Goal: Task Accomplishment & Management: Manage account settings

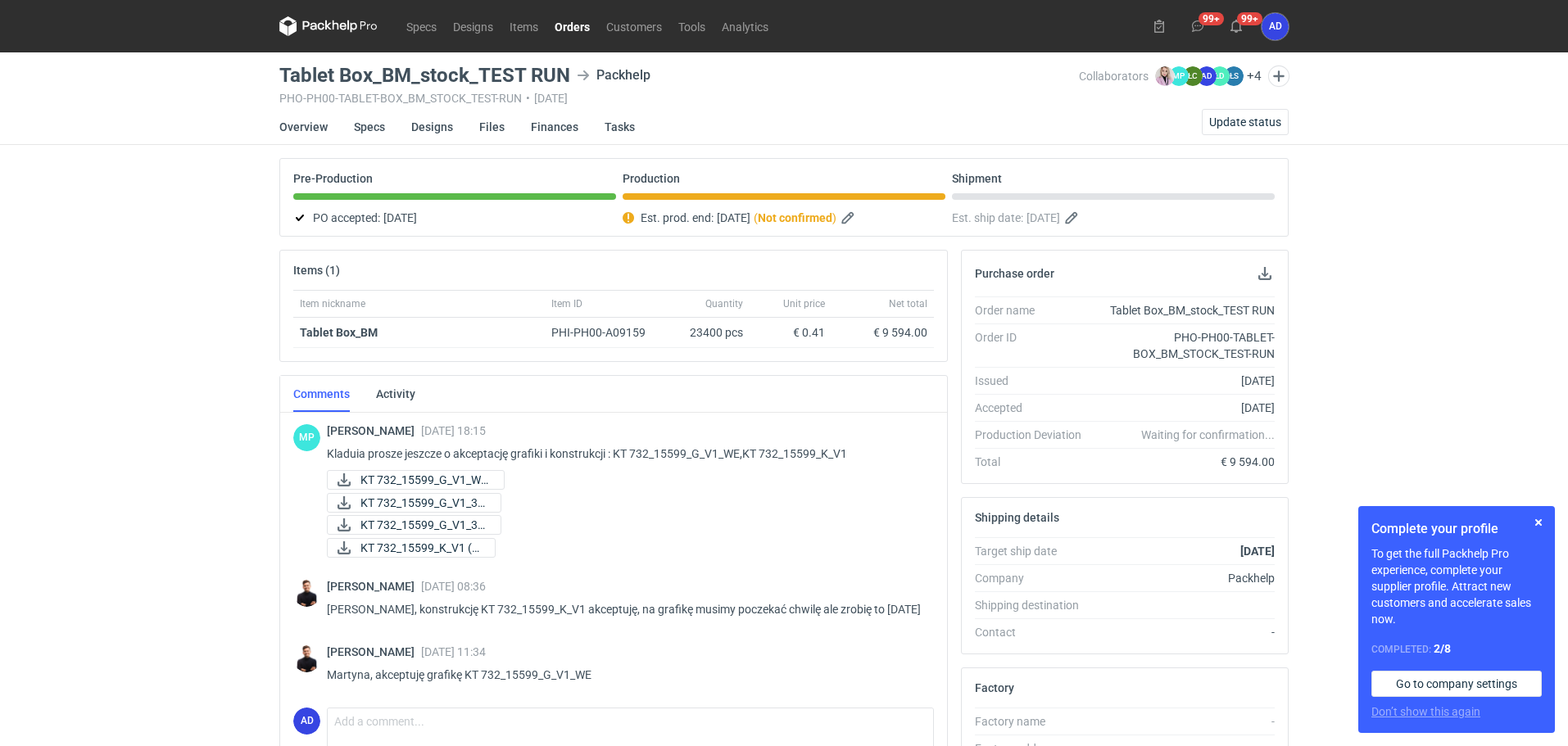
click at [584, 25] on link "Orders" at bounding box center [572, 26] width 51 height 20
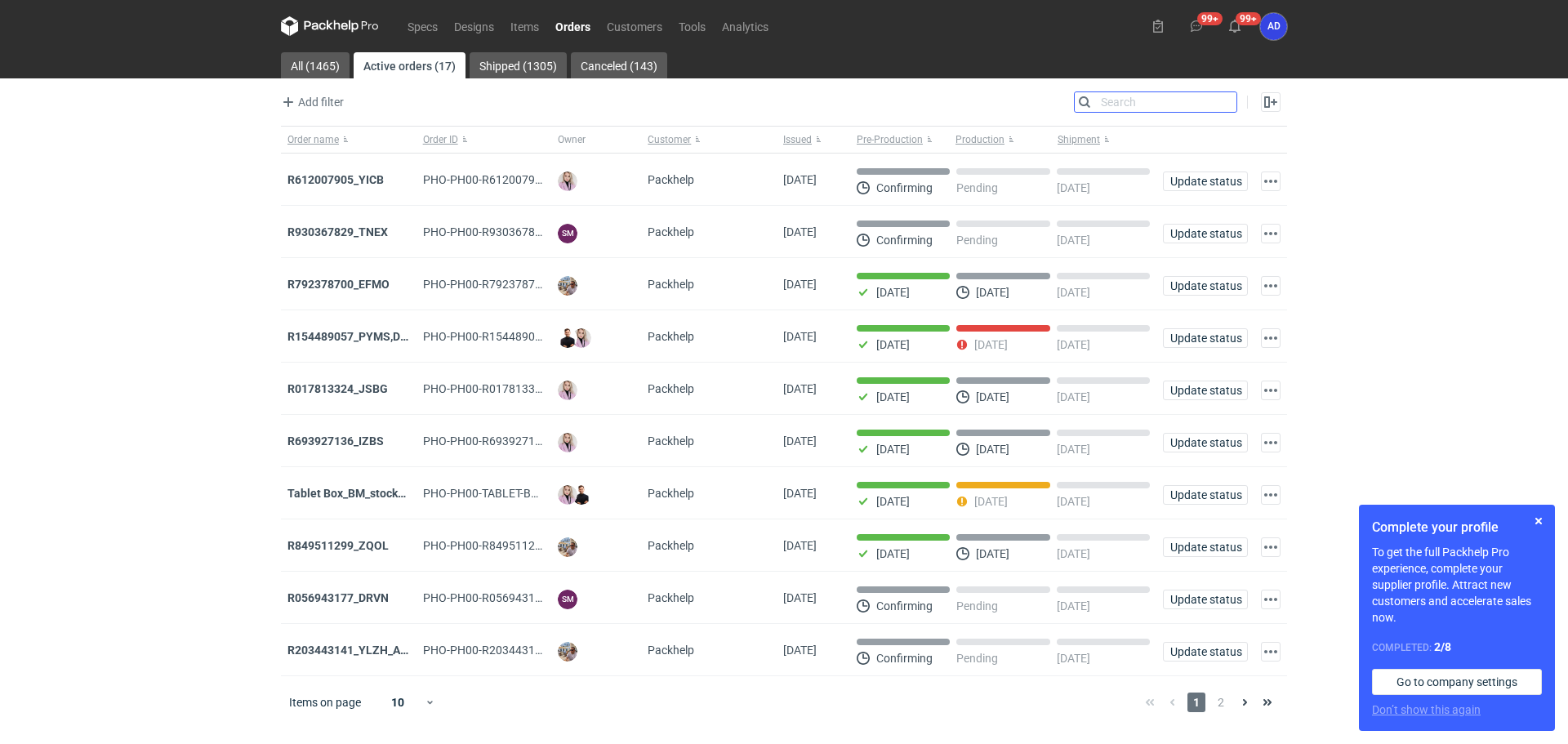
click at [1230, 101] on input "Search" at bounding box center [1155, 102] width 161 height 20
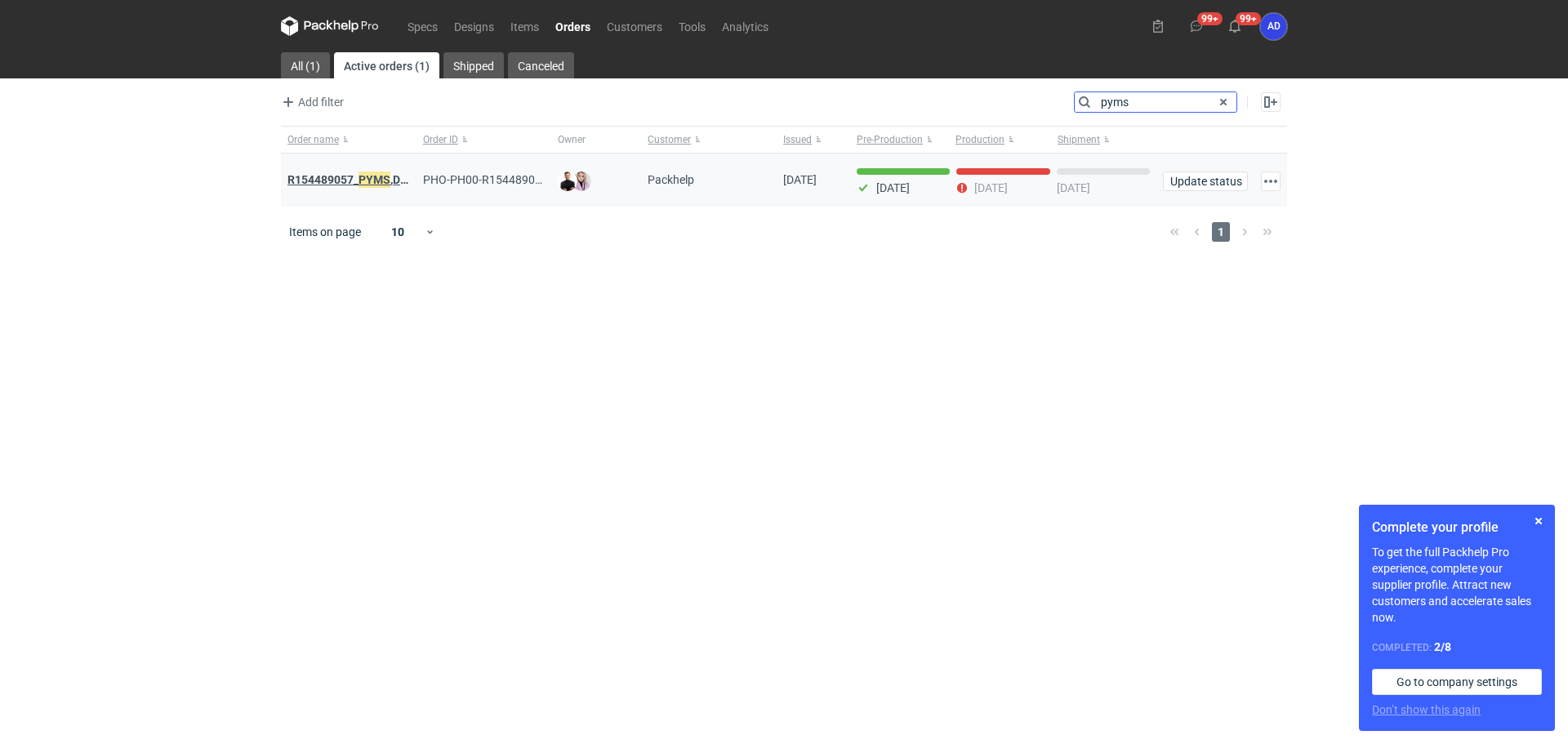
type input "pyms"
click at [374, 183] on em "PYMS" at bounding box center [375, 179] width 32 height 18
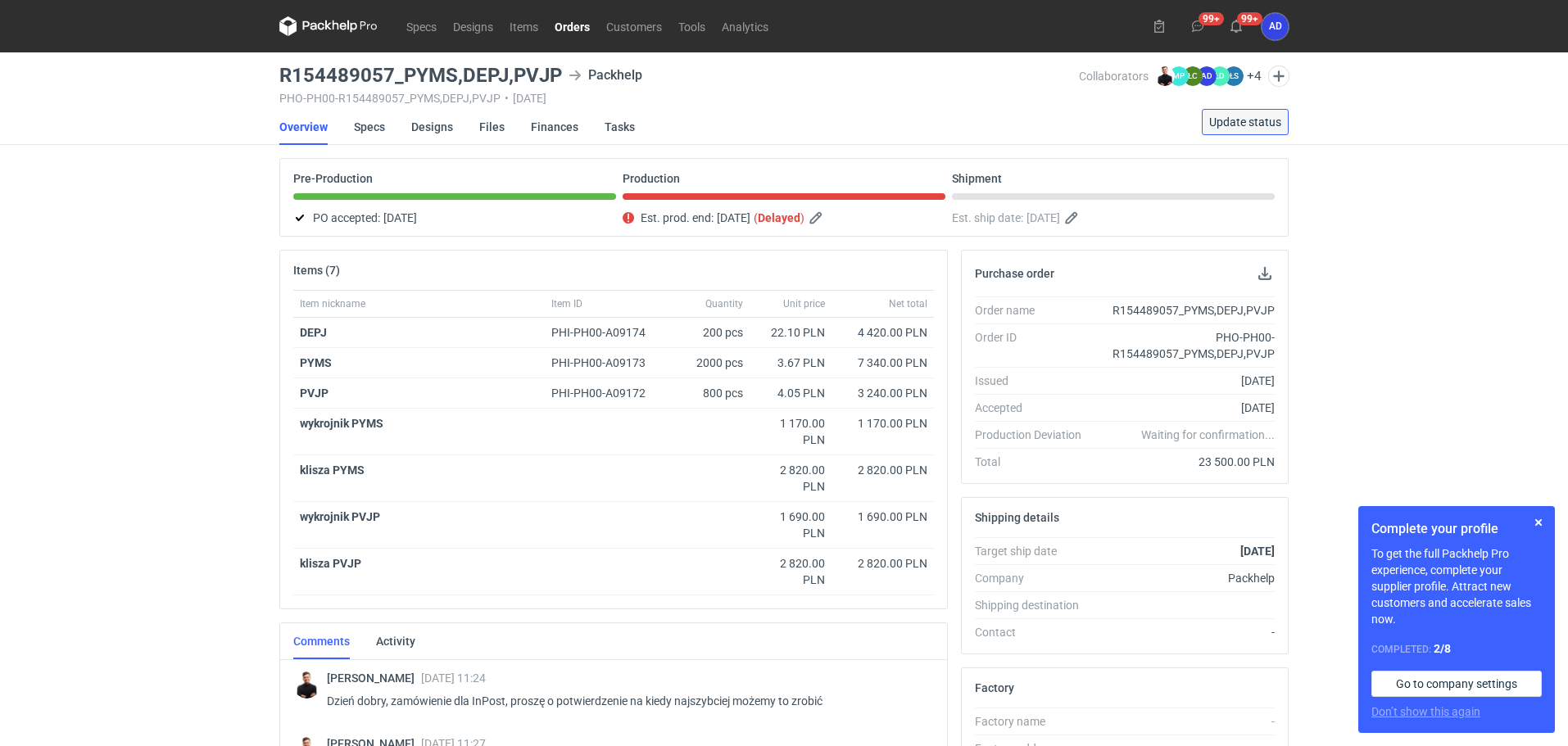
click at [1250, 127] on span "Update status" at bounding box center [1245, 122] width 72 height 11
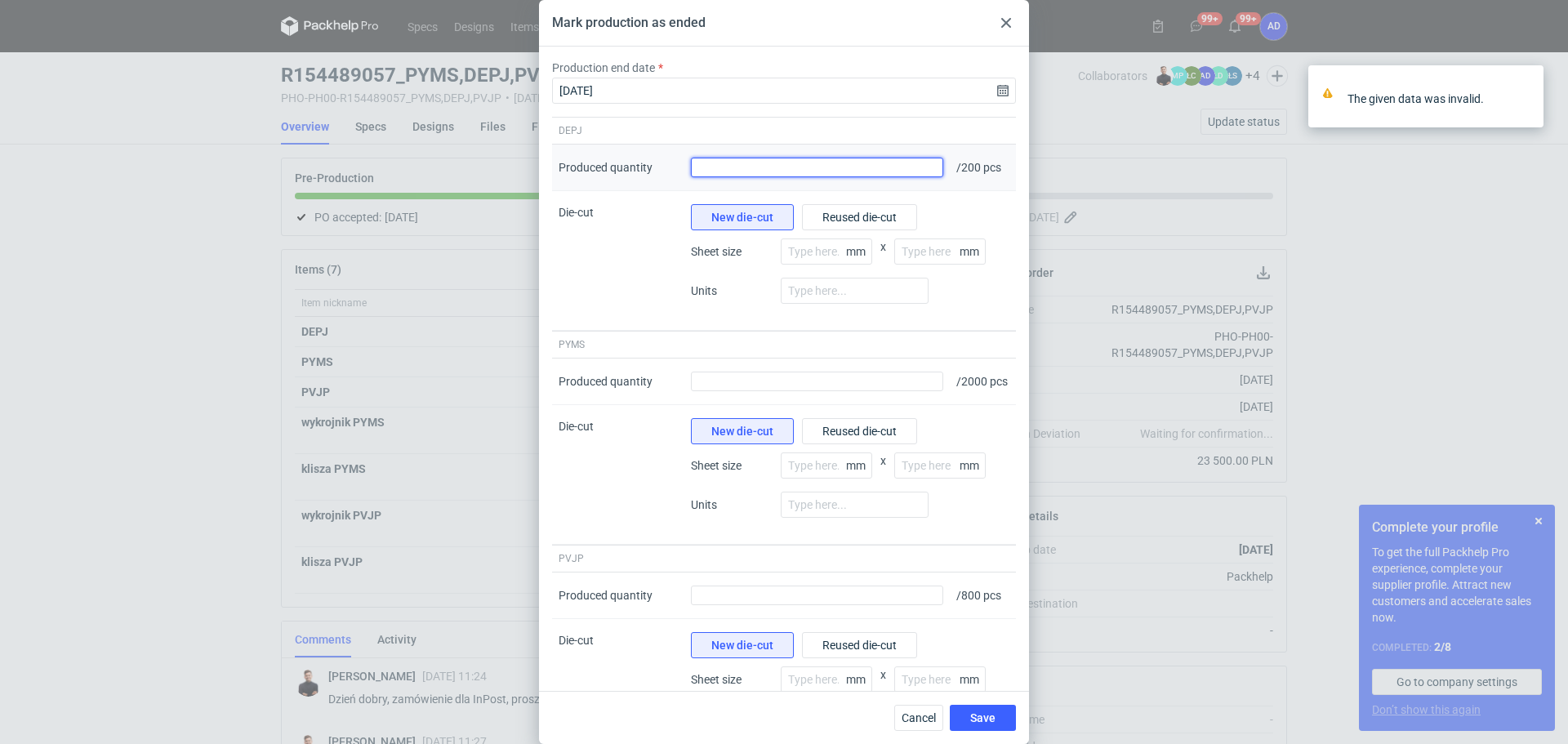
click at [880, 167] on input "Produced quantity" at bounding box center [817, 167] width 252 height 20
type input "206"
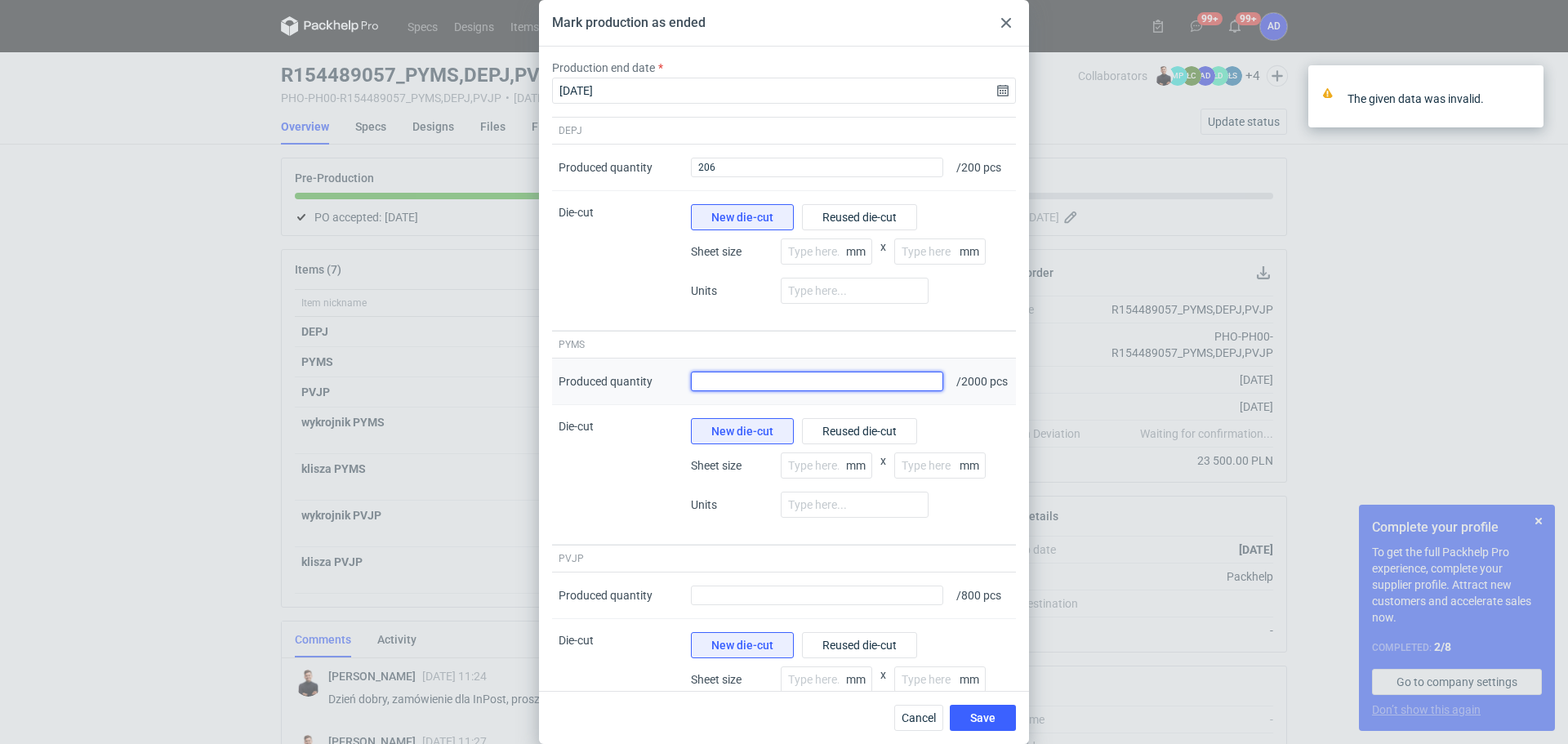
click at [879, 383] on input "Produced quantity" at bounding box center [817, 381] width 252 height 20
type input "2100"
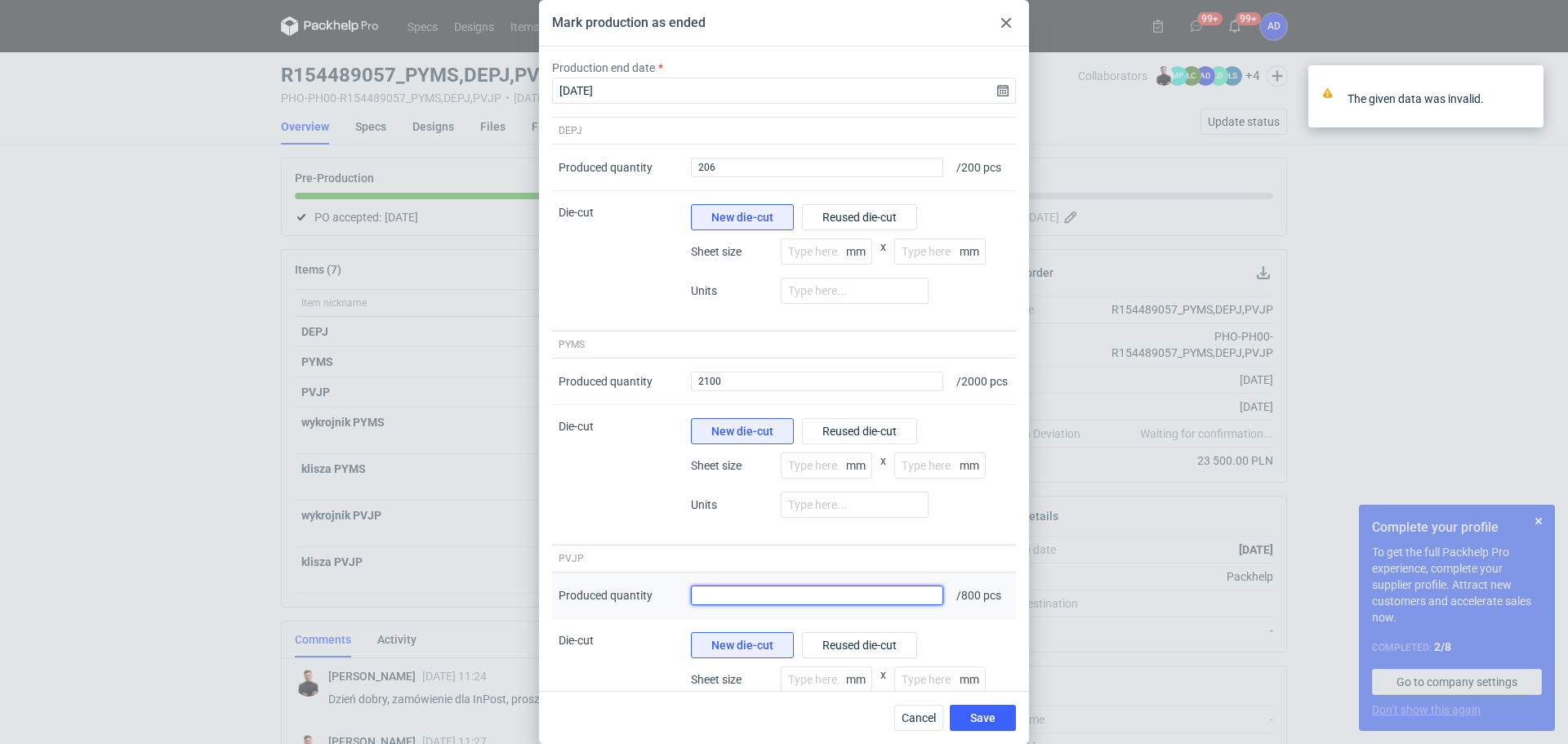
click at [856, 603] on input "Produced quantity" at bounding box center [817, 595] width 252 height 20
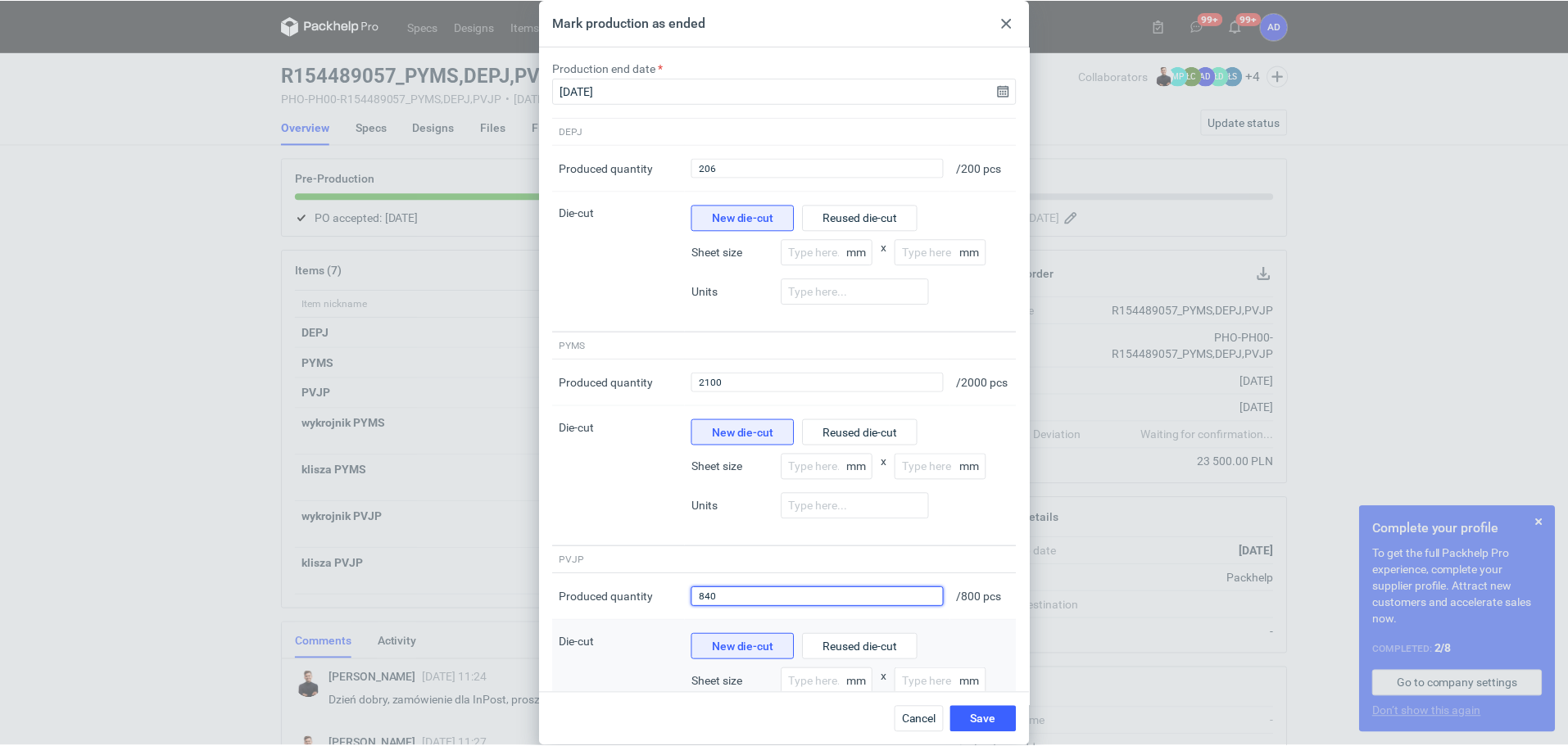
scroll to position [117, 0]
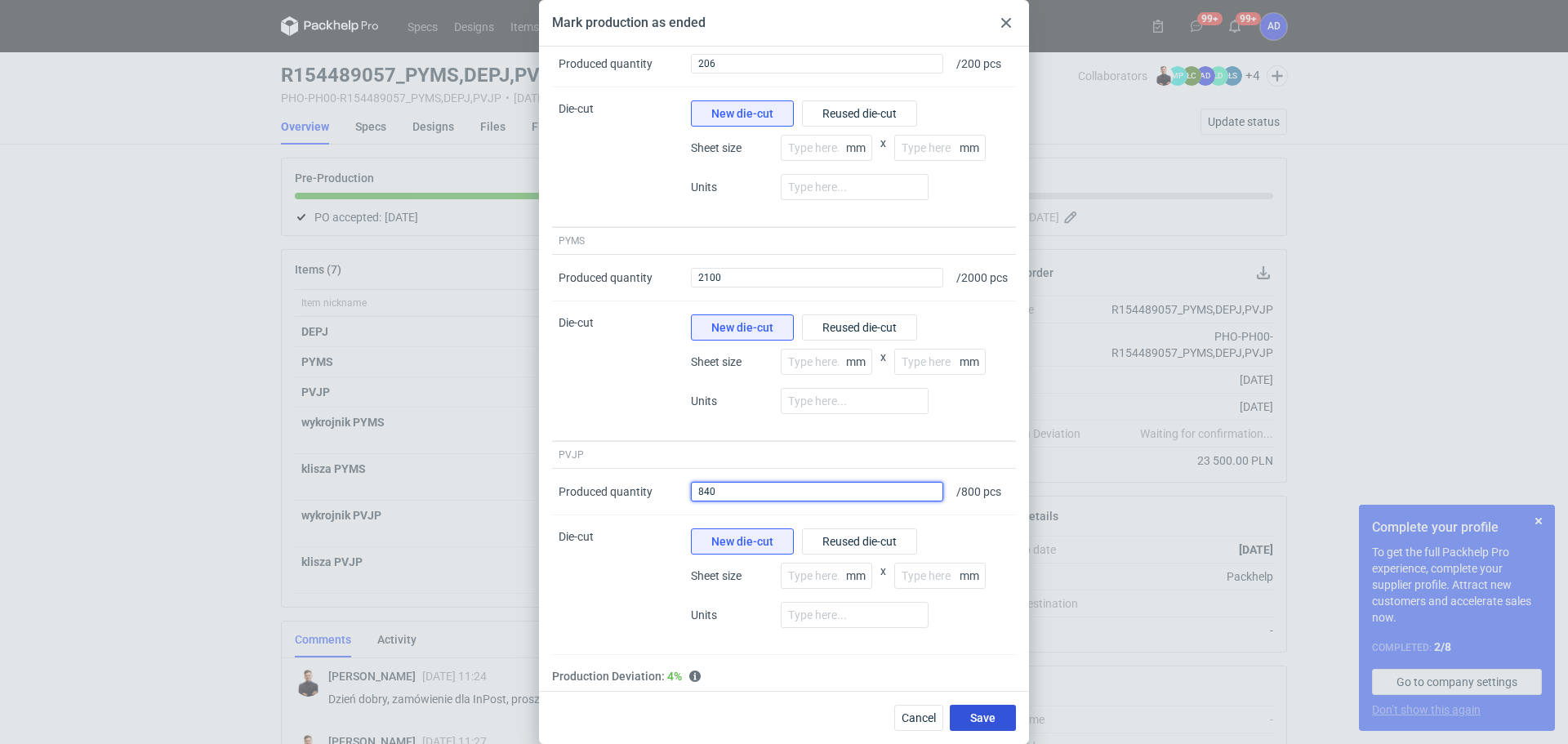
type input "840"
click at [974, 716] on span "Save" at bounding box center [982, 717] width 26 height 11
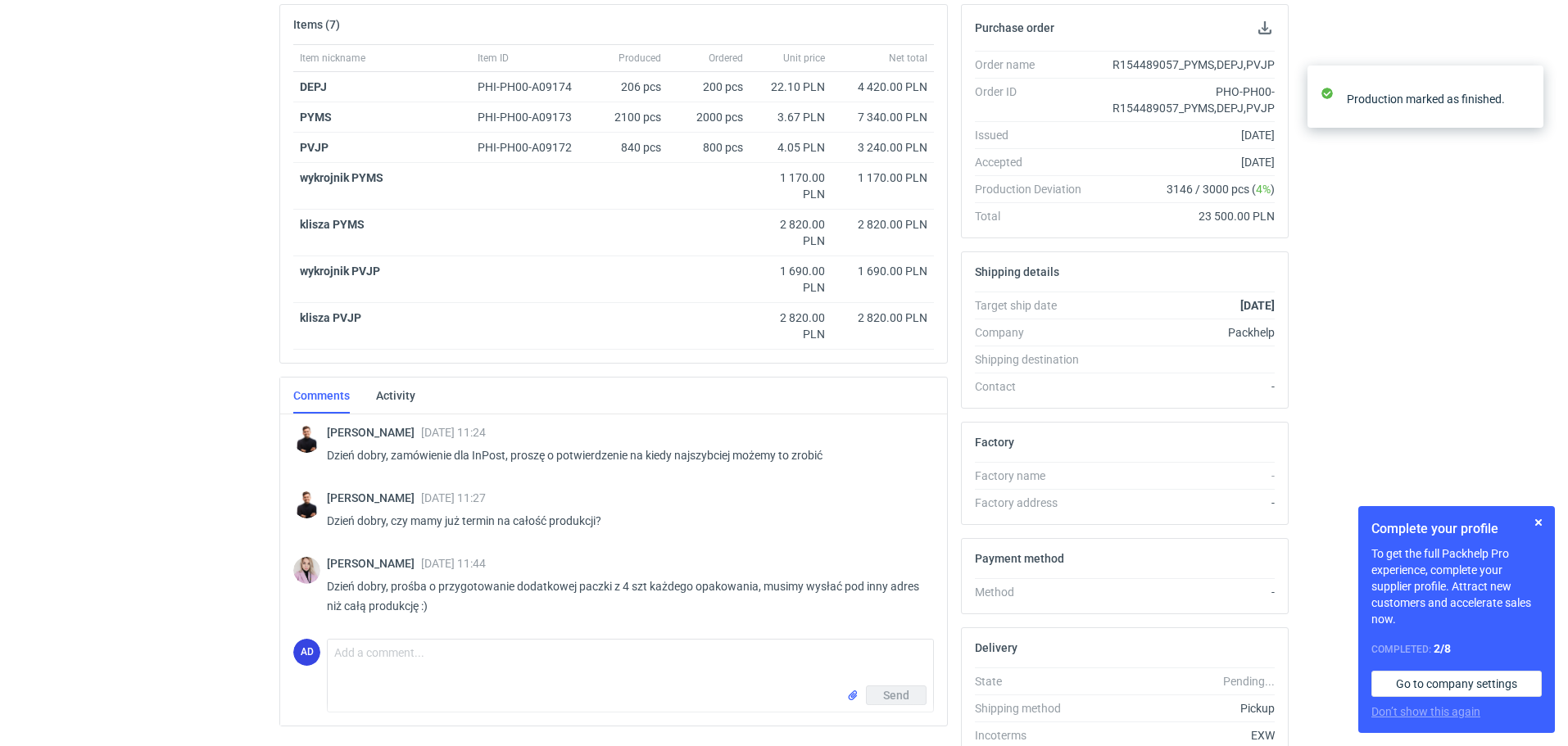
scroll to position [323, 0]
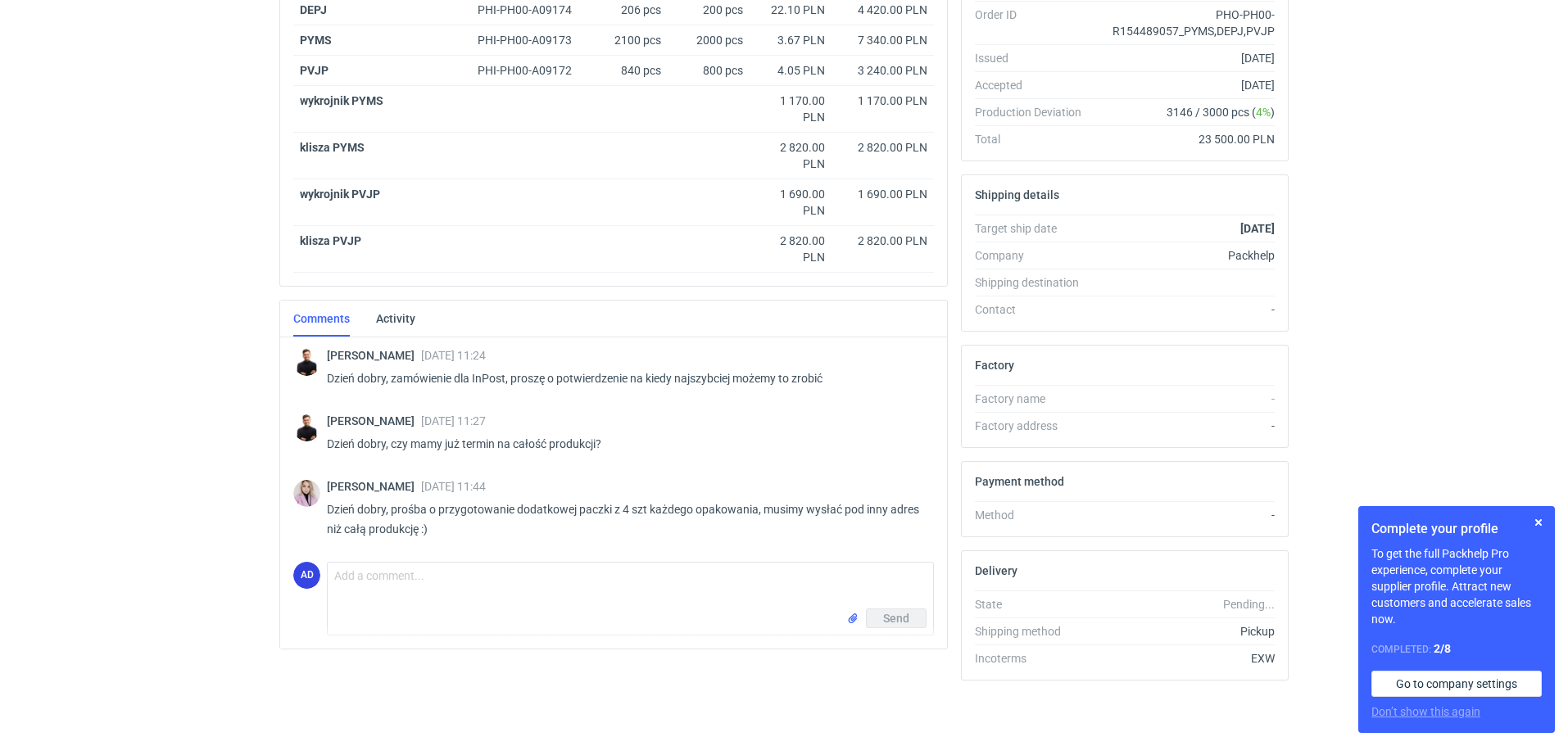
click at [380, 560] on div "AD Comment message Send" at bounding box center [613, 595] width 641 height 80
click at [383, 582] on textarea "Comment message" at bounding box center [630, 585] width 605 height 46
type textarea "Dzień dobry Pani Klaudio, paletyzacja z drobnymi korektami . Wysyłam aktualizac…"
click at [877, 617] on button "Send" at bounding box center [896, 618] width 61 height 20
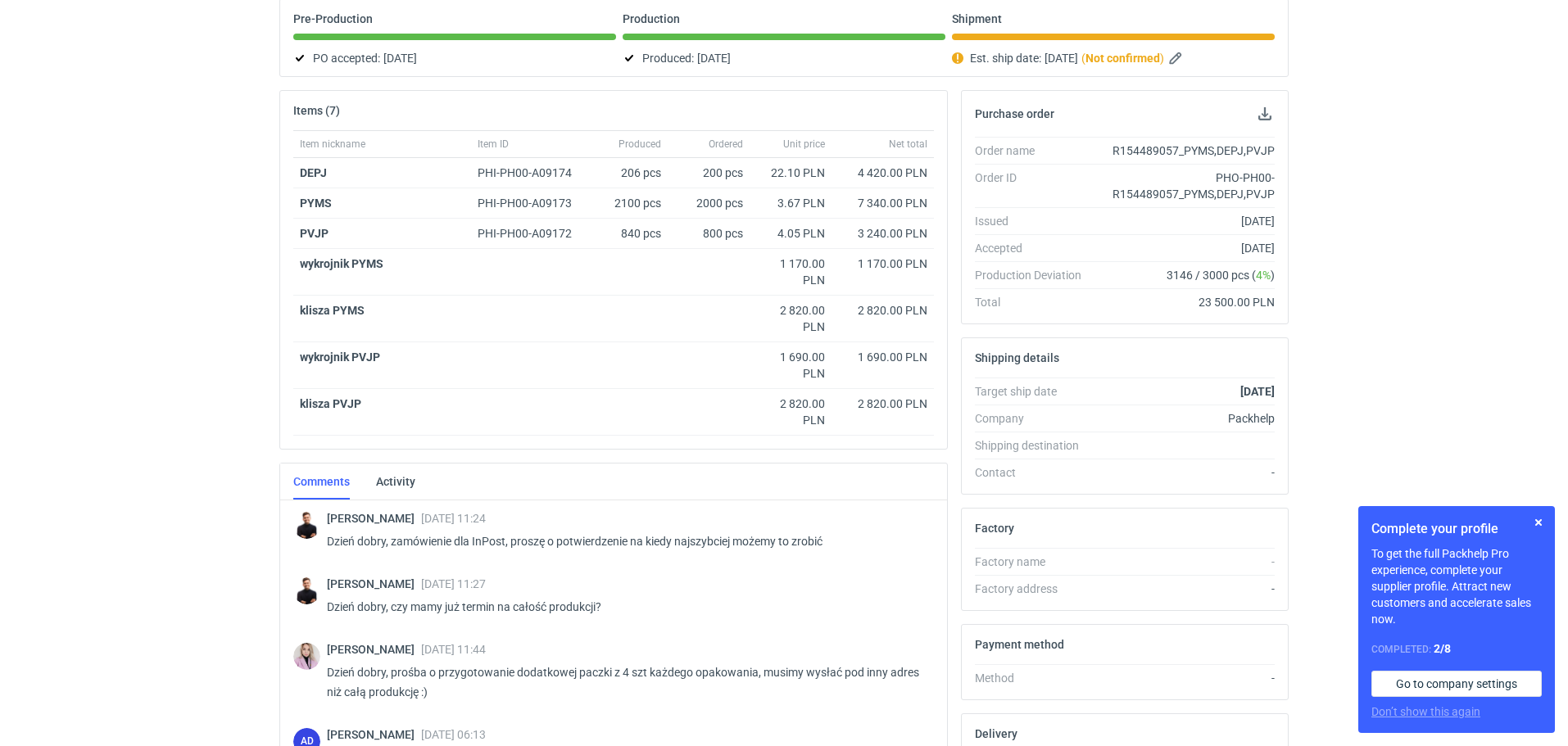
scroll to position [0, 0]
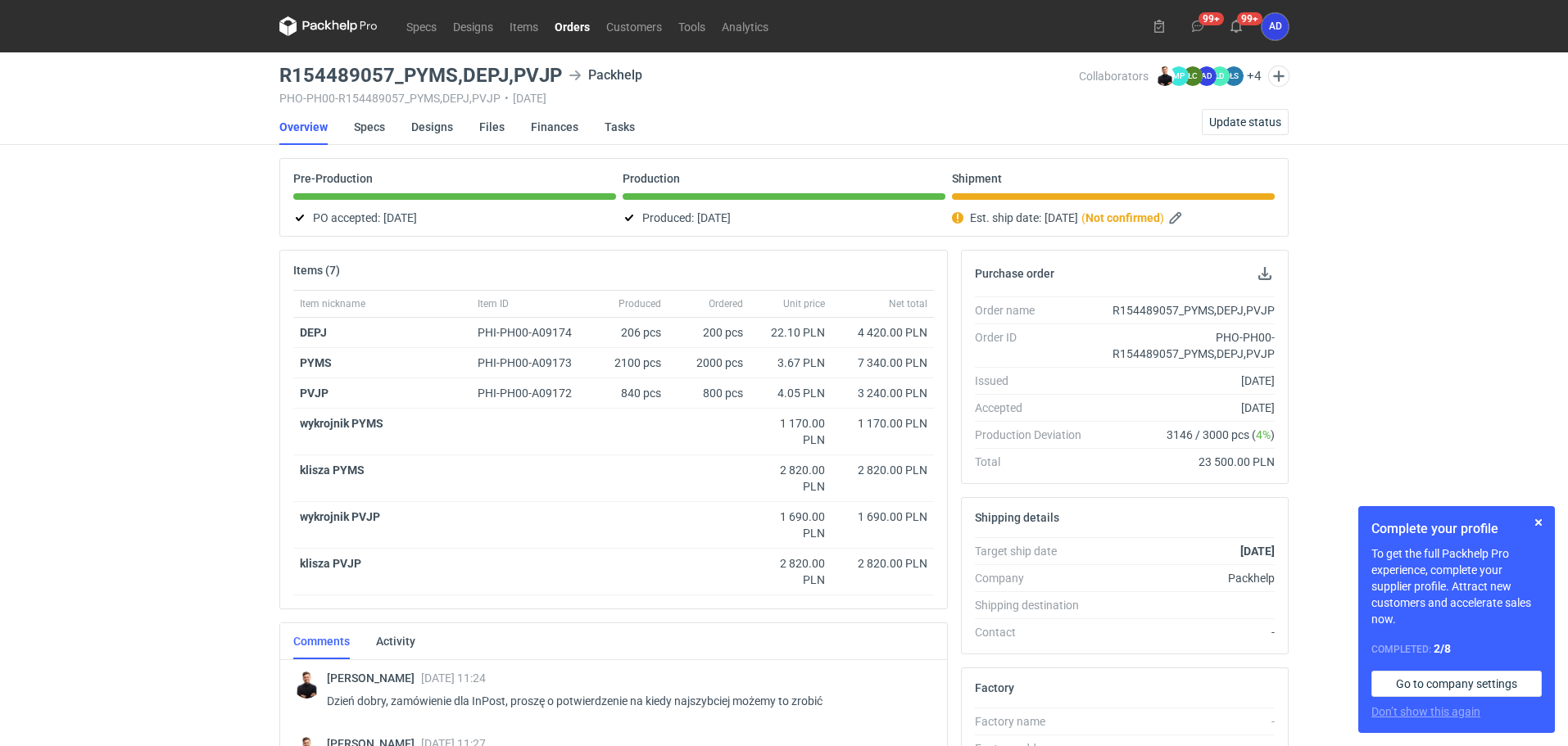
click at [580, 30] on link "Orders" at bounding box center [572, 26] width 51 height 20
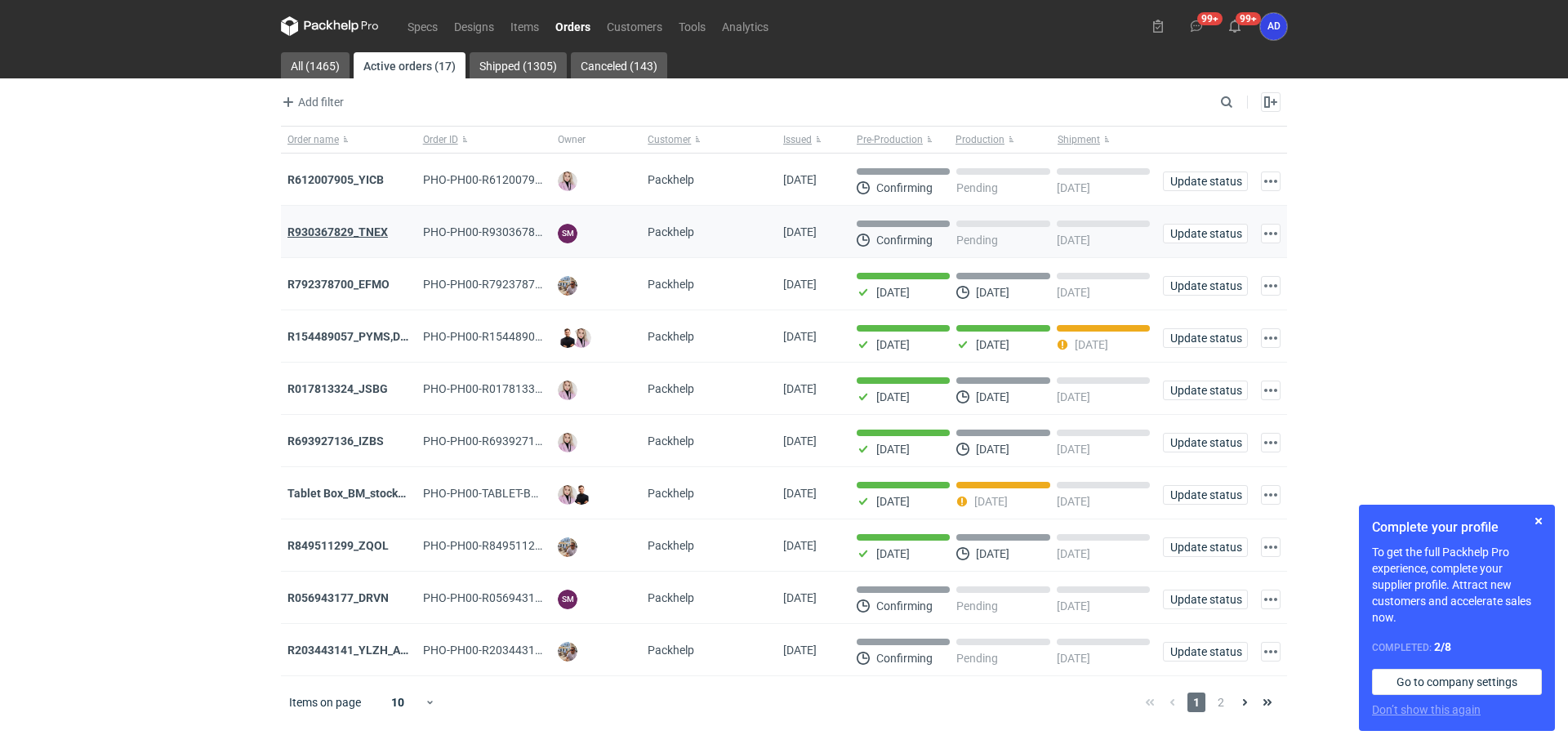
click at [361, 236] on strong "R930367829_TNEX" at bounding box center [338, 232] width 101 height 13
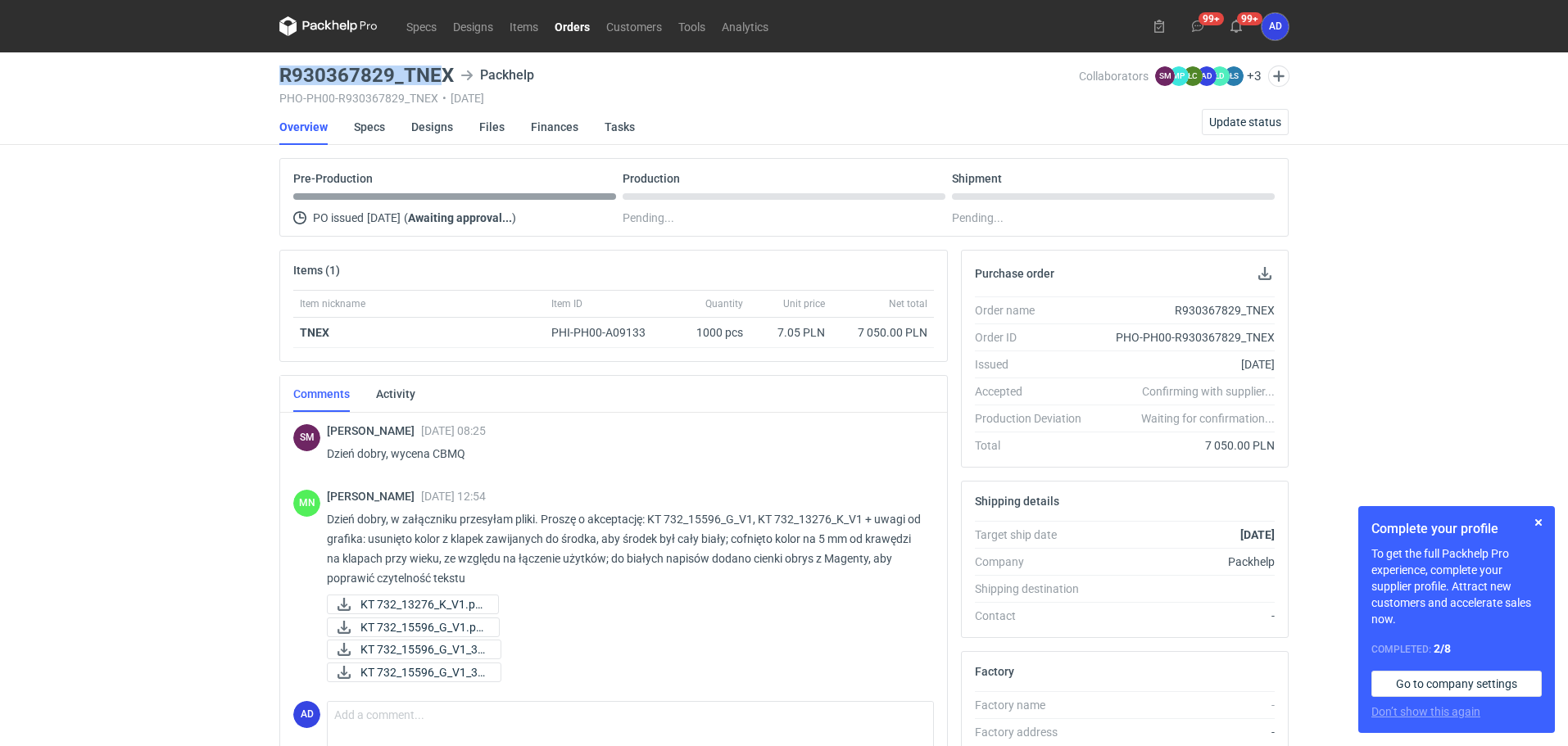
drag, startPoint x: 444, startPoint y: 72, endPoint x: 269, endPoint y: 79, distance: 175.1
click at [262, 78] on div "Specs Designs Items Orders Customers Tools Analytics 99+ 99+ AD [PERSON_NAME] […" at bounding box center [784, 373] width 1568 height 746
drag, startPoint x: 453, startPoint y: 69, endPoint x: 256, endPoint y: 78, distance: 197.2
click at [256, 78] on div "Specs Designs Items Orders Customers Tools Analytics 99+ 99+ AD [PERSON_NAME] […" at bounding box center [784, 373] width 1568 height 746
copy h3 "R930367829_TNEX"
